Goal: Information Seeking & Learning: Understand process/instructions

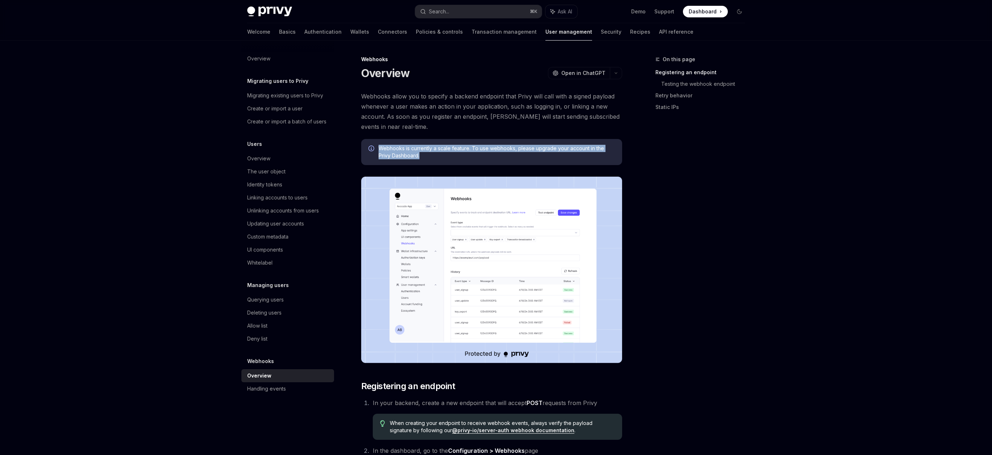
drag, startPoint x: 499, startPoint y: 153, endPoint x: 375, endPoint y: 148, distance: 123.9
click at [375, 148] on div "Webhooks is currently a scale feature. To use webhooks, please upgrade your acc…" at bounding box center [491, 152] width 261 height 26
copy span "Webhooks is currently a scale feature. To use webhooks, please upgrade your acc…"
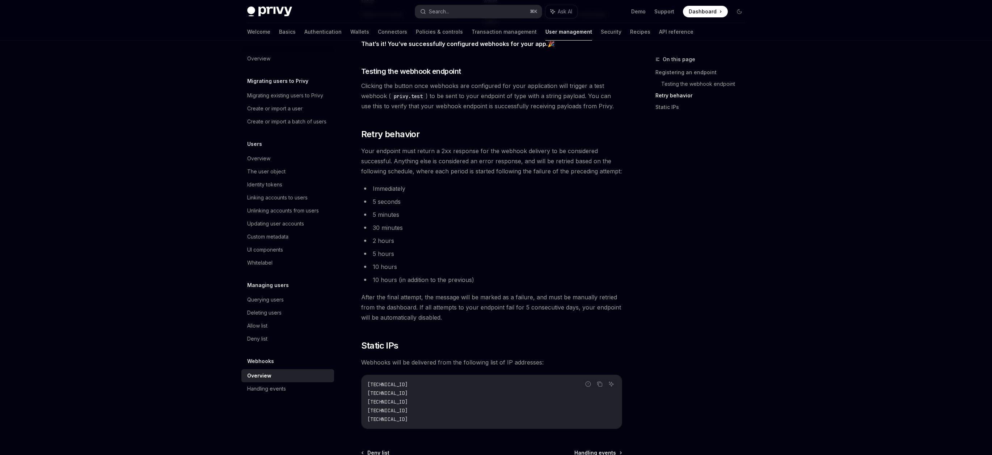
scroll to position [791, 0]
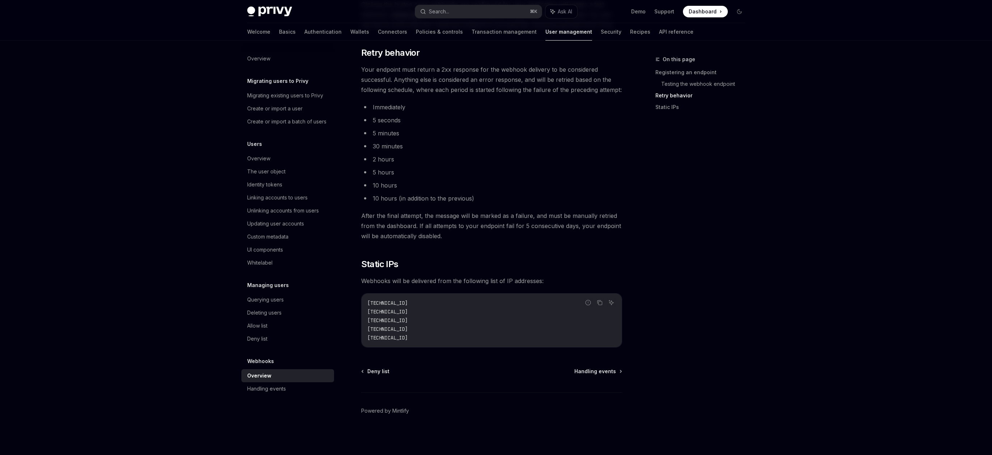
click at [465, 329] on code "44.228.126.217 50.112.21.217 52.24.126.164 54.148.139.208 2600:1f24:64:8000::/52" at bounding box center [491, 320] width 249 height 43
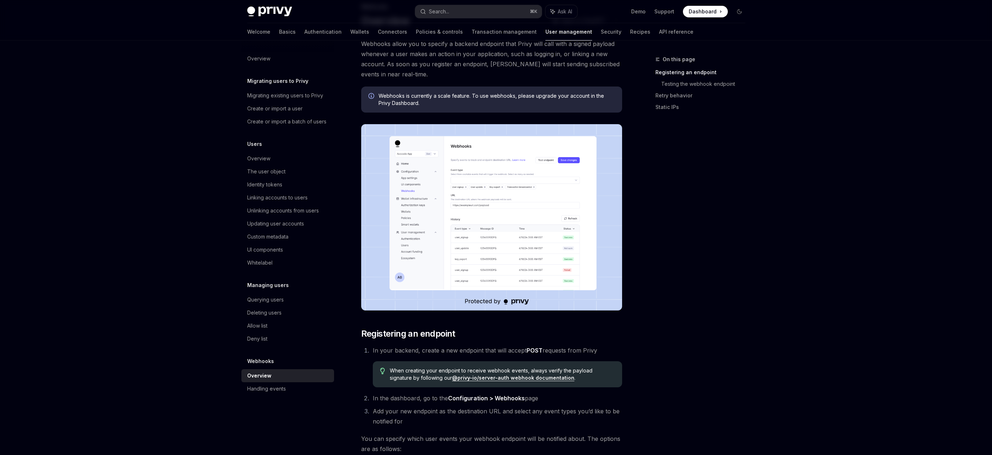
scroll to position [0, 0]
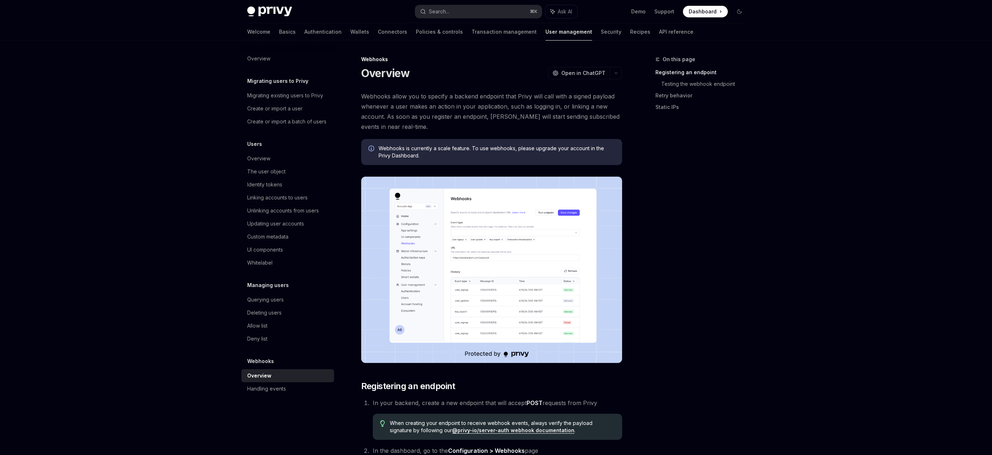
click at [724, 241] on div "On this page Registering an endpoint Testing the webhook endpoint Retry behavio…" at bounding box center [696, 255] width 110 height 400
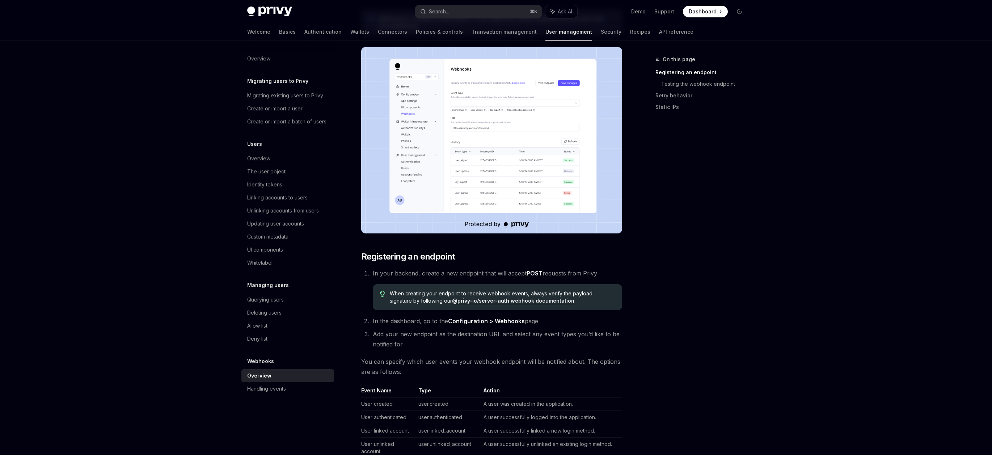
scroll to position [255, 0]
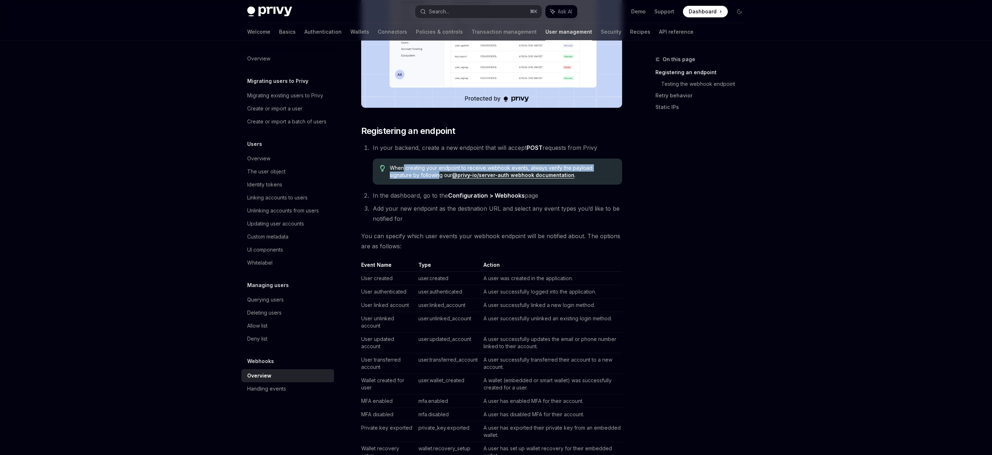
drag, startPoint x: 402, startPoint y: 169, endPoint x: 416, endPoint y: 177, distance: 15.9
click at [416, 177] on span "When creating your endpoint to receive webhook events, always verify the payloa…" at bounding box center [502, 171] width 225 height 14
click at [508, 195] on strong "Configuration > Webhooks" at bounding box center [486, 195] width 77 height 7
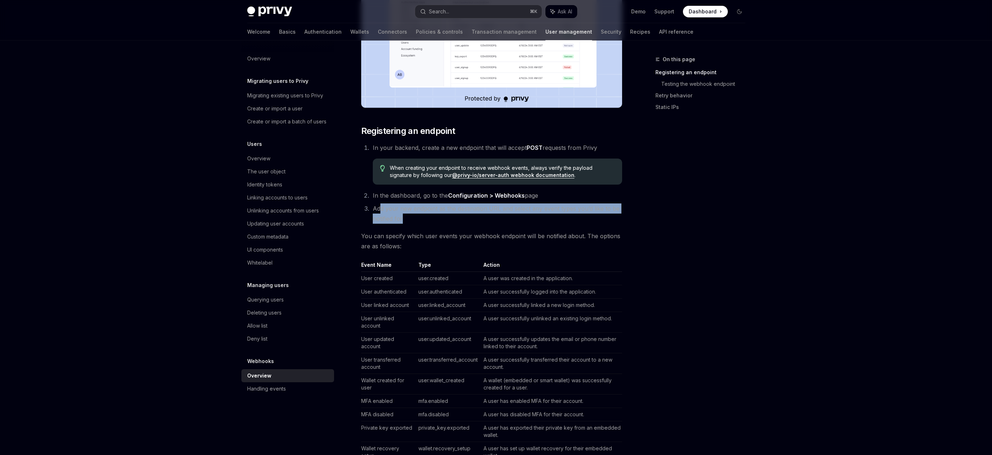
drag, startPoint x: 379, startPoint y: 209, endPoint x: 426, endPoint y: 219, distance: 48.7
click at [426, 219] on li "Add your new endpoint as the destination URL and select any event types you’d l…" at bounding box center [497, 213] width 252 height 20
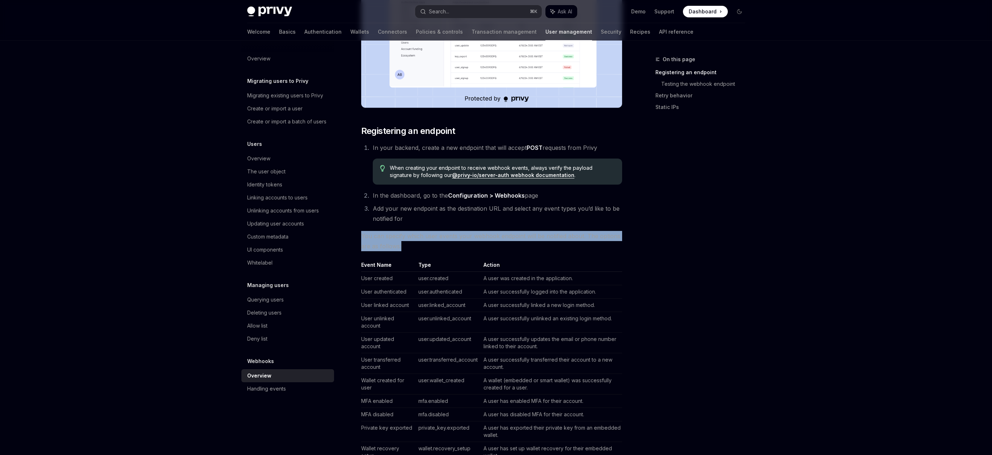
drag, startPoint x: 427, startPoint y: 221, endPoint x: 454, endPoint y: 242, distance: 33.6
click at [454, 242] on div "Webhooks allow you to specify a backend endpoint that Privy will call with a si…" at bounding box center [491, 359] width 261 height 1047
click at [454, 242] on span "You can specify which user events your webhook endpoint will be notified about.…" at bounding box center [491, 241] width 261 height 20
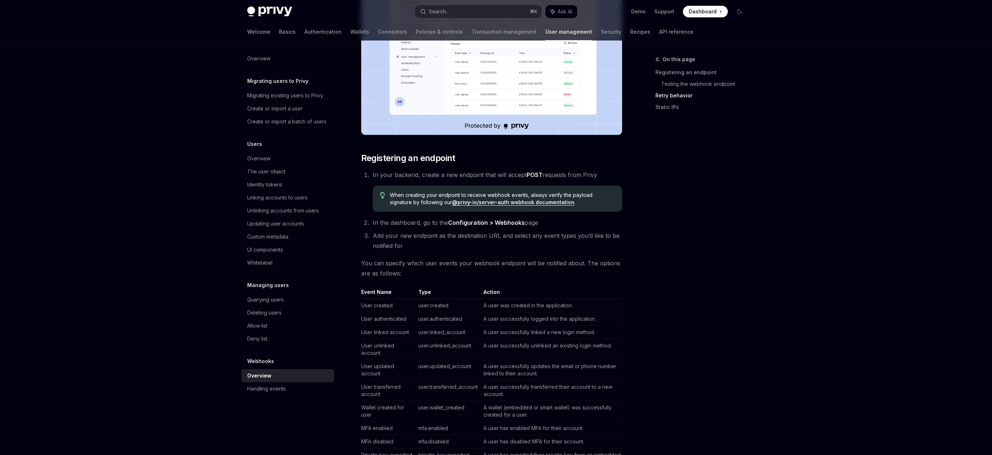
scroll to position [0, 0]
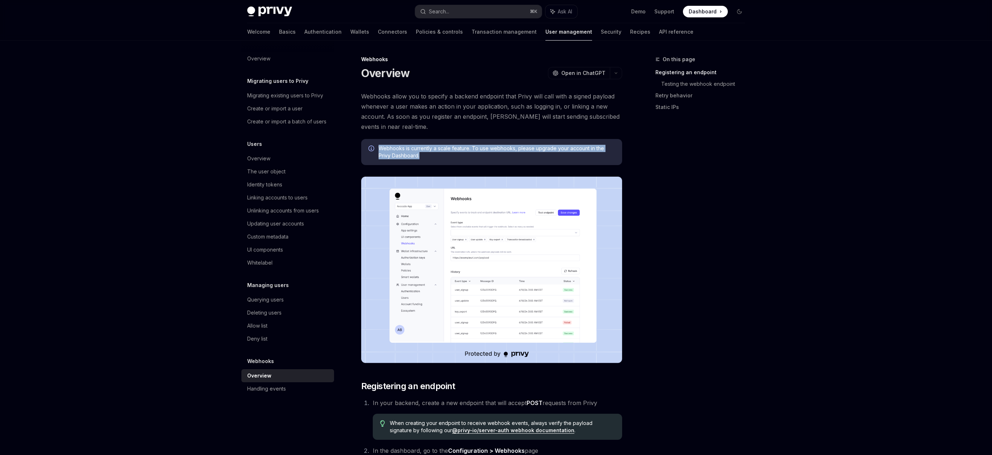
drag, startPoint x: 550, startPoint y: 153, endPoint x: 544, endPoint y: 139, distance: 15.6
click at [544, 139] on div "Webhooks is currently a scale feature. To use webhooks, please upgrade your acc…" at bounding box center [491, 152] width 261 height 26
